Goal: Information Seeking & Learning: Learn about a topic

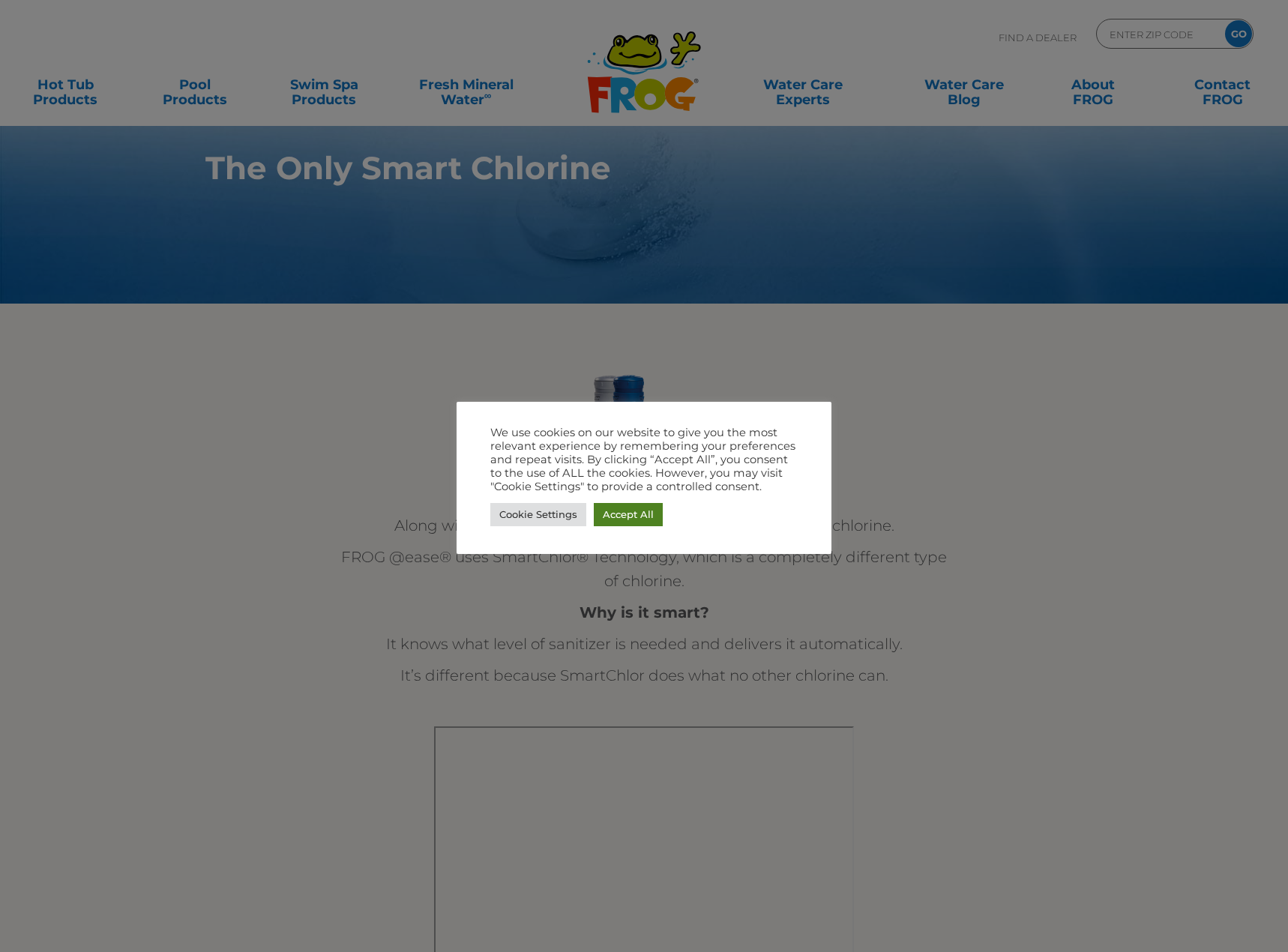
click at [627, 512] on link "Accept All" at bounding box center [629, 515] width 69 height 24
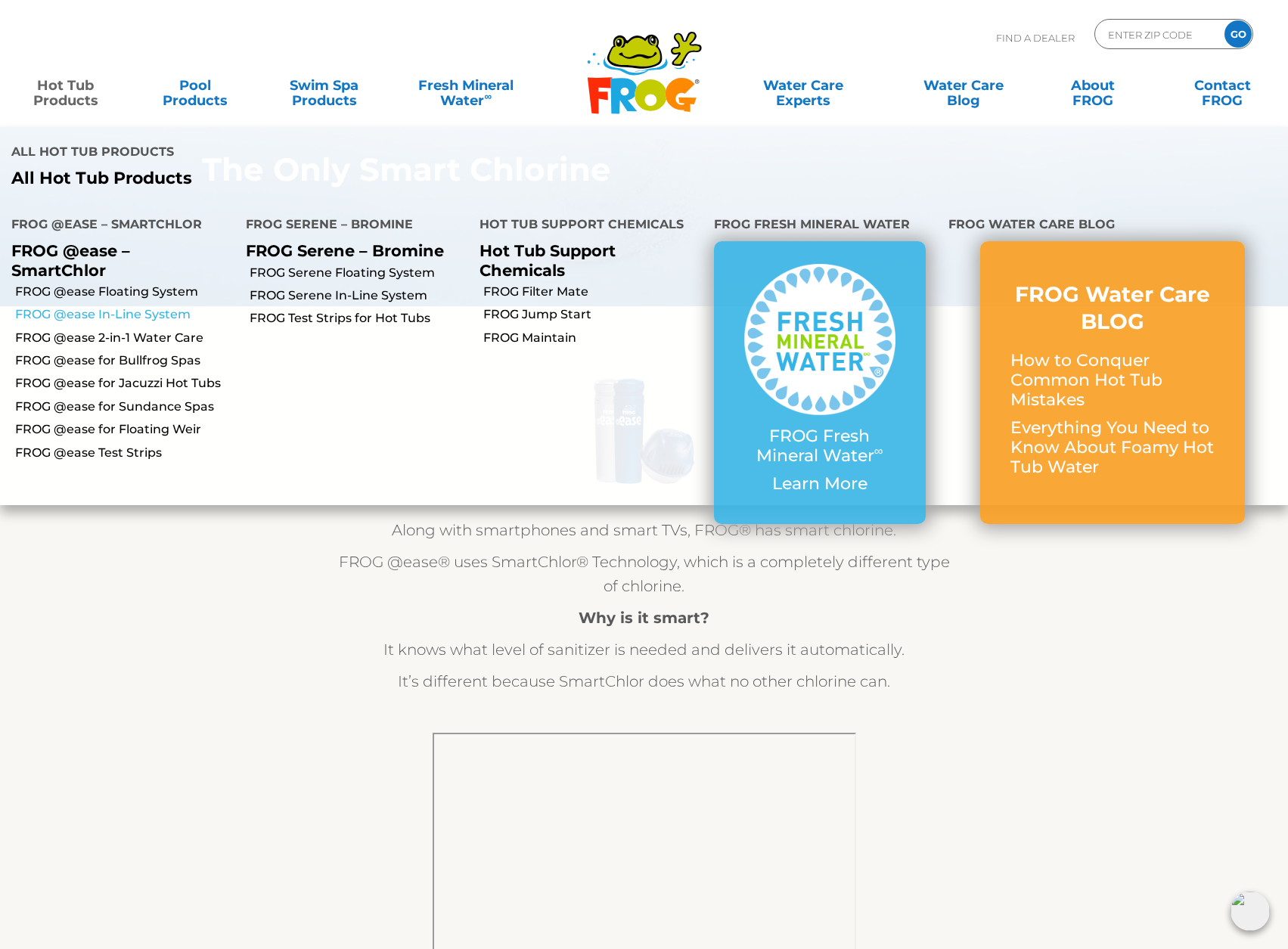
click at [114, 306] on link "FROG @ease In-Line System" at bounding box center [124, 314] width 220 height 17
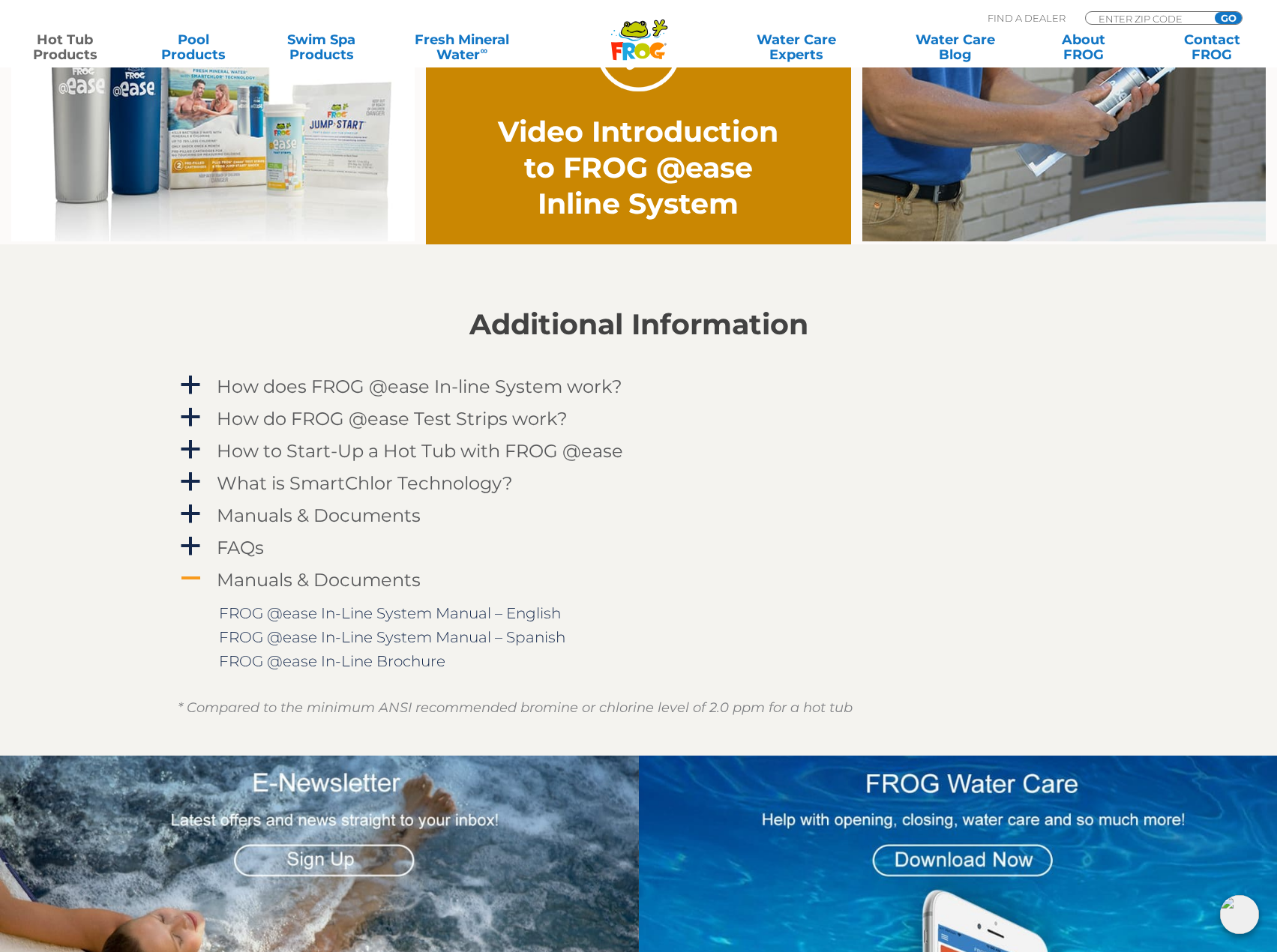
scroll to position [975, 0]
